Goal: Information Seeking & Learning: Learn about a topic

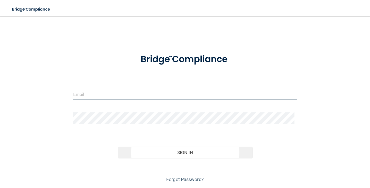
type input "[EMAIL_ADDRESS][DOMAIN_NAME]"
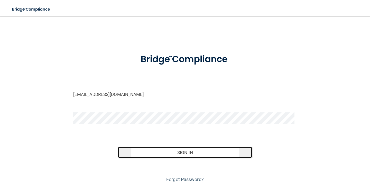
click at [182, 153] on button "Sign In" at bounding box center [185, 152] width 134 height 11
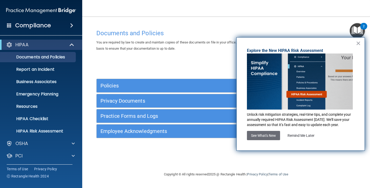
click at [180, 156] on div "Documents and Policies You are required by law to create and maintain copies of…" at bounding box center [225, 99] width 267 height 144
click at [359, 41] on button "×" at bounding box center [358, 43] width 5 height 8
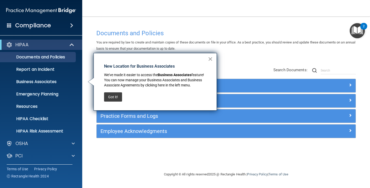
click at [210, 58] on button "×" at bounding box center [210, 59] width 5 height 8
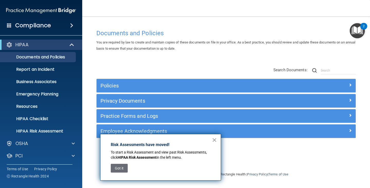
click at [215, 139] on button "×" at bounding box center [214, 140] width 5 height 8
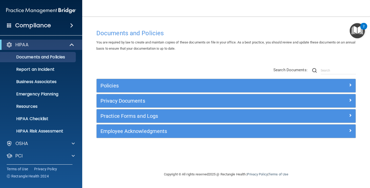
click at [360, 28] on img "Open Resource Center, 2 new notifications" at bounding box center [357, 30] width 15 height 15
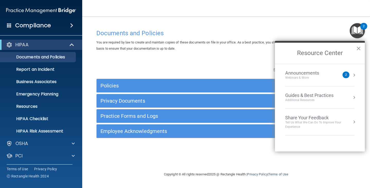
click at [347, 74] on div "2" at bounding box center [345, 74] width 7 height 7
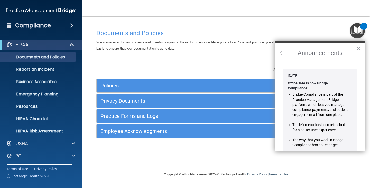
click at [359, 45] on button "×" at bounding box center [358, 48] width 5 height 8
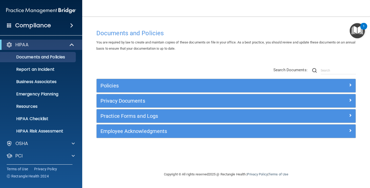
click at [358, 30] on img "Open Resource Center, 1 new notification" at bounding box center [357, 30] width 15 height 15
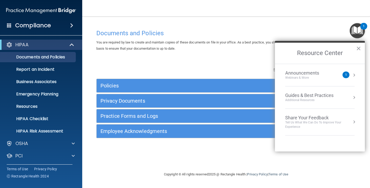
click at [312, 78] on div "Webinars & More" at bounding box center [307, 78] width 44 height 4
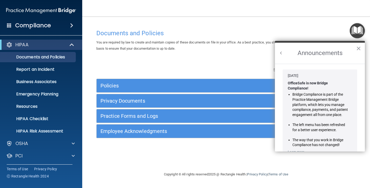
click at [327, 28] on div "Documents and Policies" at bounding box center [225, 33] width 267 height 13
click at [302, 32] on h4 "Documents and Policies" at bounding box center [225, 33] width 259 height 7
